Goal: Check status: Check status

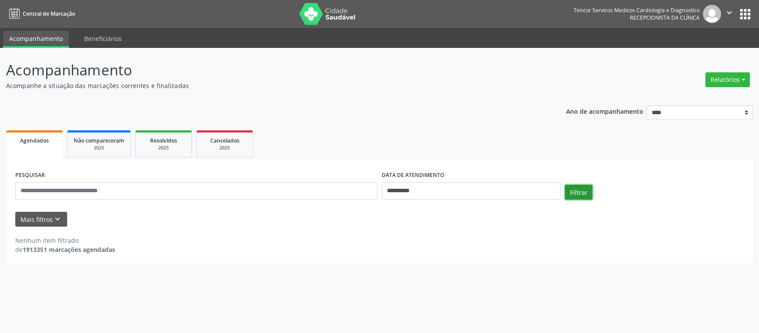
click at [568, 191] on button "Filtrar" at bounding box center [578, 192] width 27 height 15
click at [461, 193] on input "**********" at bounding box center [471, 190] width 179 height 17
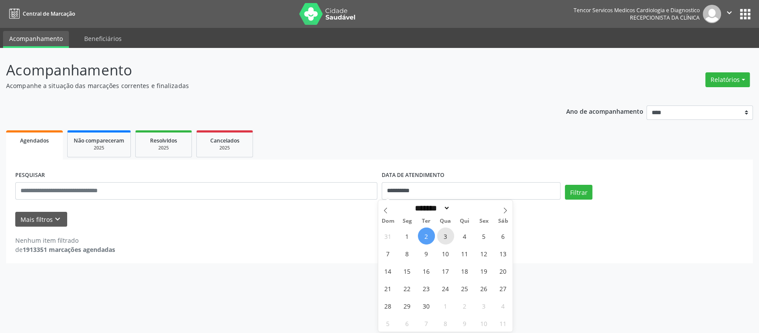
click at [448, 237] on span "3" at bounding box center [445, 236] width 17 height 17
type input "**********"
click at [448, 237] on span "3" at bounding box center [445, 236] width 17 height 17
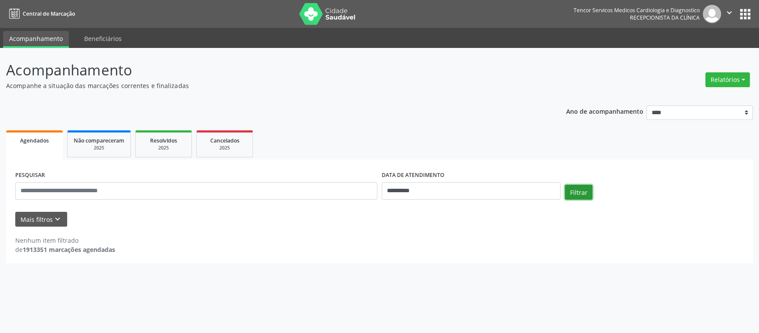
click at [571, 193] on button "Filtrar" at bounding box center [578, 192] width 27 height 15
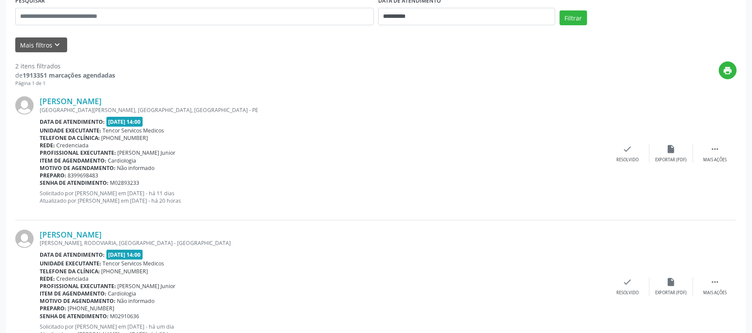
scroll to position [209, 0]
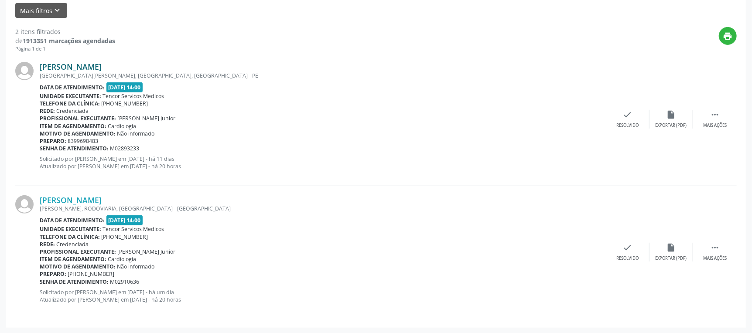
click at [102, 68] on link "[PERSON_NAME]" at bounding box center [71, 67] width 62 height 10
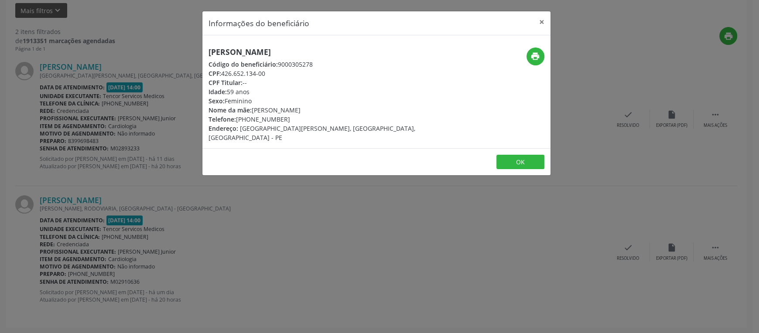
drag, startPoint x: 344, startPoint y: 52, endPoint x: 207, endPoint y: 47, distance: 137.4
click at [176, 56] on div "Informações do beneficiário × [PERSON_NAME] Código do beneficiário: 9000305278 …" at bounding box center [379, 166] width 759 height 333
copy h5 "[PERSON_NAME]"
click at [542, 20] on button "×" at bounding box center [541, 21] width 17 height 21
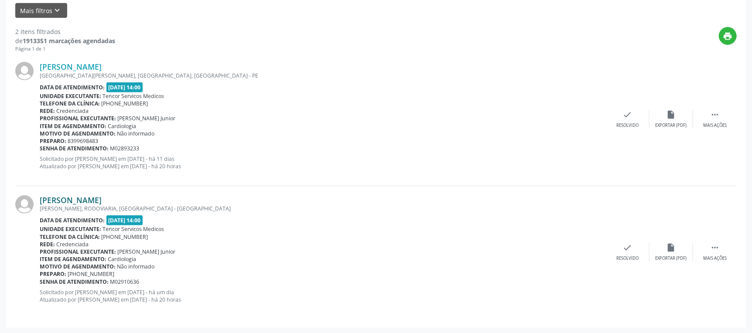
click at [99, 201] on link "[PERSON_NAME]" at bounding box center [71, 200] width 62 height 10
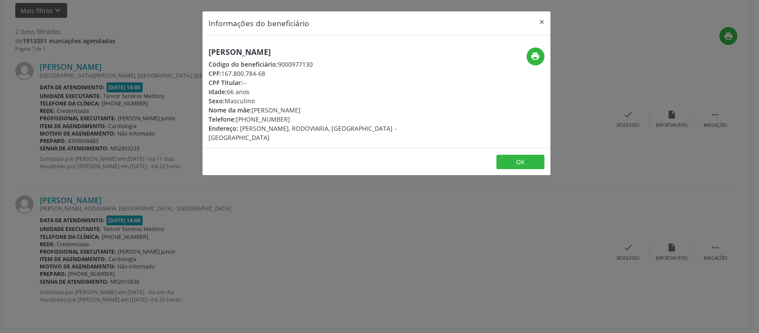
click at [344, 51] on h5 "[PERSON_NAME]" at bounding box center [318, 52] width 220 height 9
drag, startPoint x: 342, startPoint y: 51, endPoint x: 192, endPoint y: 50, distance: 150.0
click at [192, 50] on div "Informações do beneficiário × [PERSON_NAME] Código do beneficiário: 9000977130 …" at bounding box center [379, 166] width 759 height 333
copy h5 "[PERSON_NAME]"
click at [515, 155] on button "OK" at bounding box center [520, 162] width 48 height 15
